Goal: Task Accomplishment & Management: Manage account settings

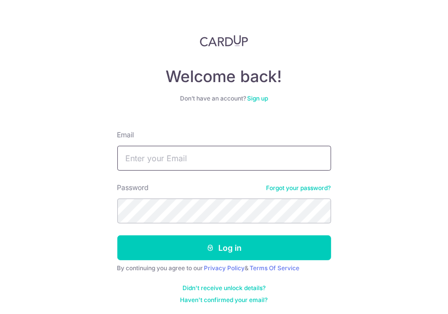
click at [253, 166] on input "Email" at bounding box center [224, 158] width 214 height 25
type input "[EMAIL_ADDRESS][DOMAIN_NAME]"
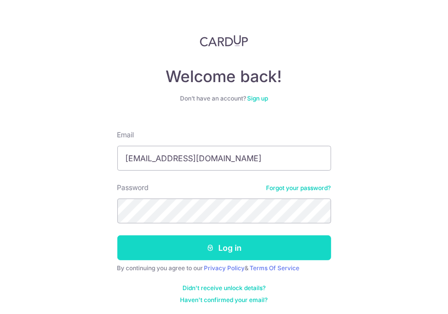
click at [227, 243] on button "Log in" at bounding box center [224, 247] width 214 height 25
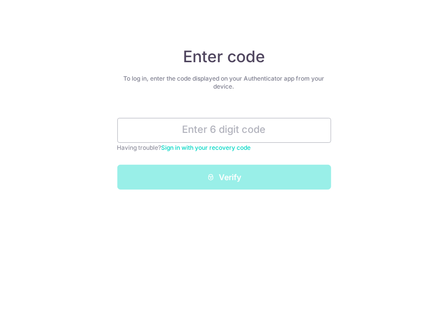
type input "5"
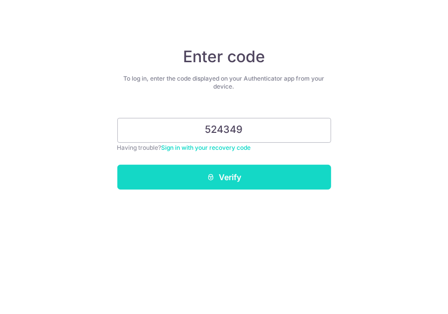
type input "524349"
click at [258, 175] on button "Verify" at bounding box center [224, 177] width 214 height 25
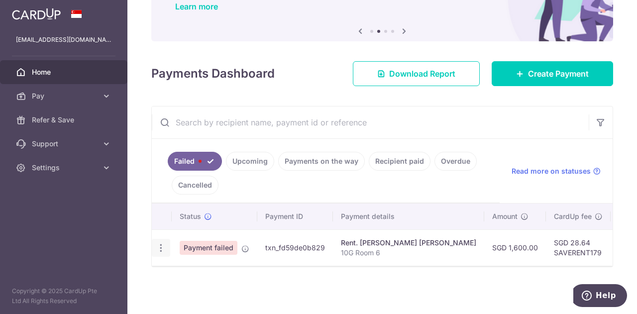
click at [159, 245] on icon "button" at bounding box center [161, 248] width 10 height 10
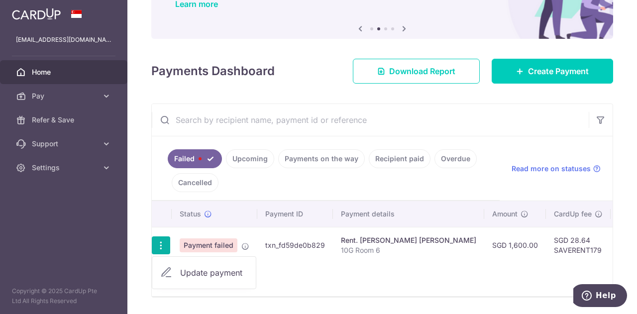
click at [192, 274] on span "Update payment" at bounding box center [214, 273] width 68 height 12
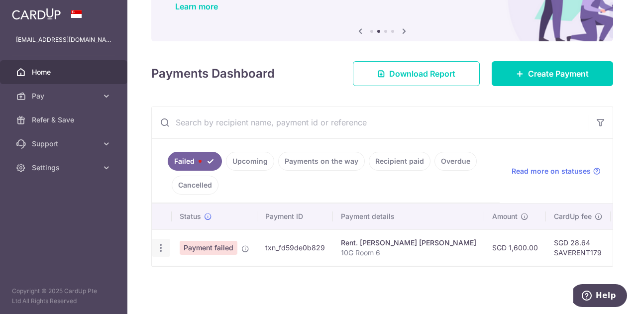
radio input "true"
type input "1,600.00"
type input "10G Room 6"
type input "SAVERENT179"
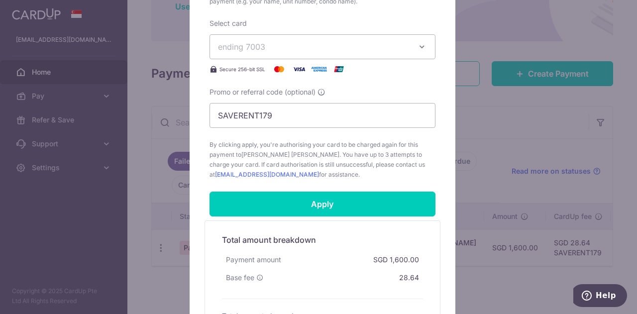
scroll to position [382, 0]
click at [299, 216] on form "By clicking apply, you will make changes to all payments to Lee Ei Leen schedul…" at bounding box center [323, 31] width 226 height 602
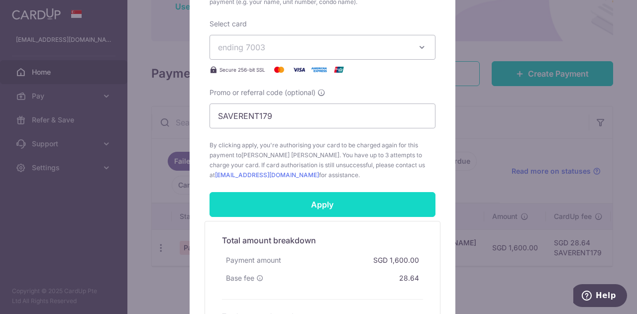
click at [299, 206] on input "Apply" at bounding box center [323, 204] width 226 height 25
